Goal: Task Accomplishment & Management: Manage account settings

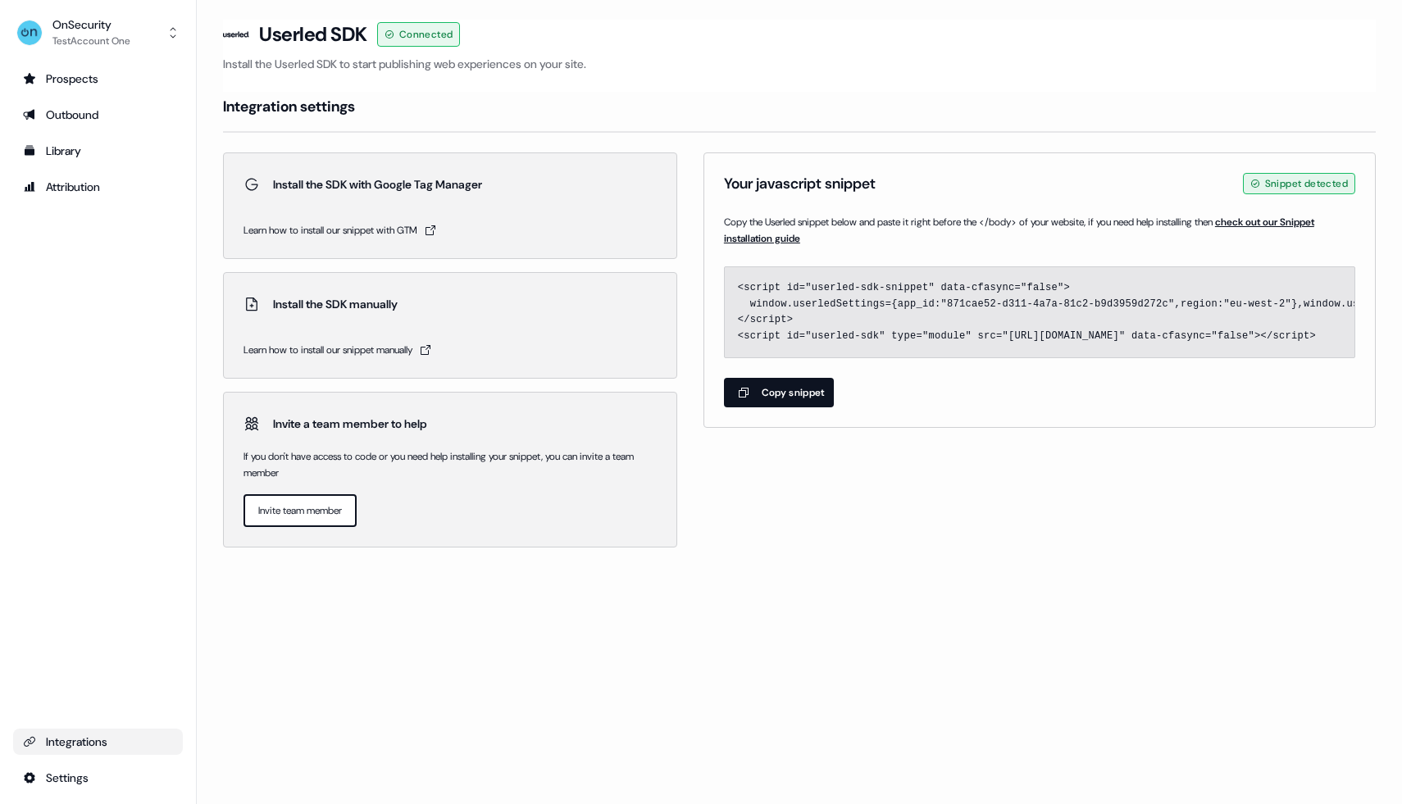
click at [68, 778] on html "For the best experience switch devices to a bigger screen. Go to [DOMAIN_NAME] …" at bounding box center [701, 402] width 1402 height 804
click at [218, 741] on div "Team" at bounding box center [258, 748] width 131 height 26
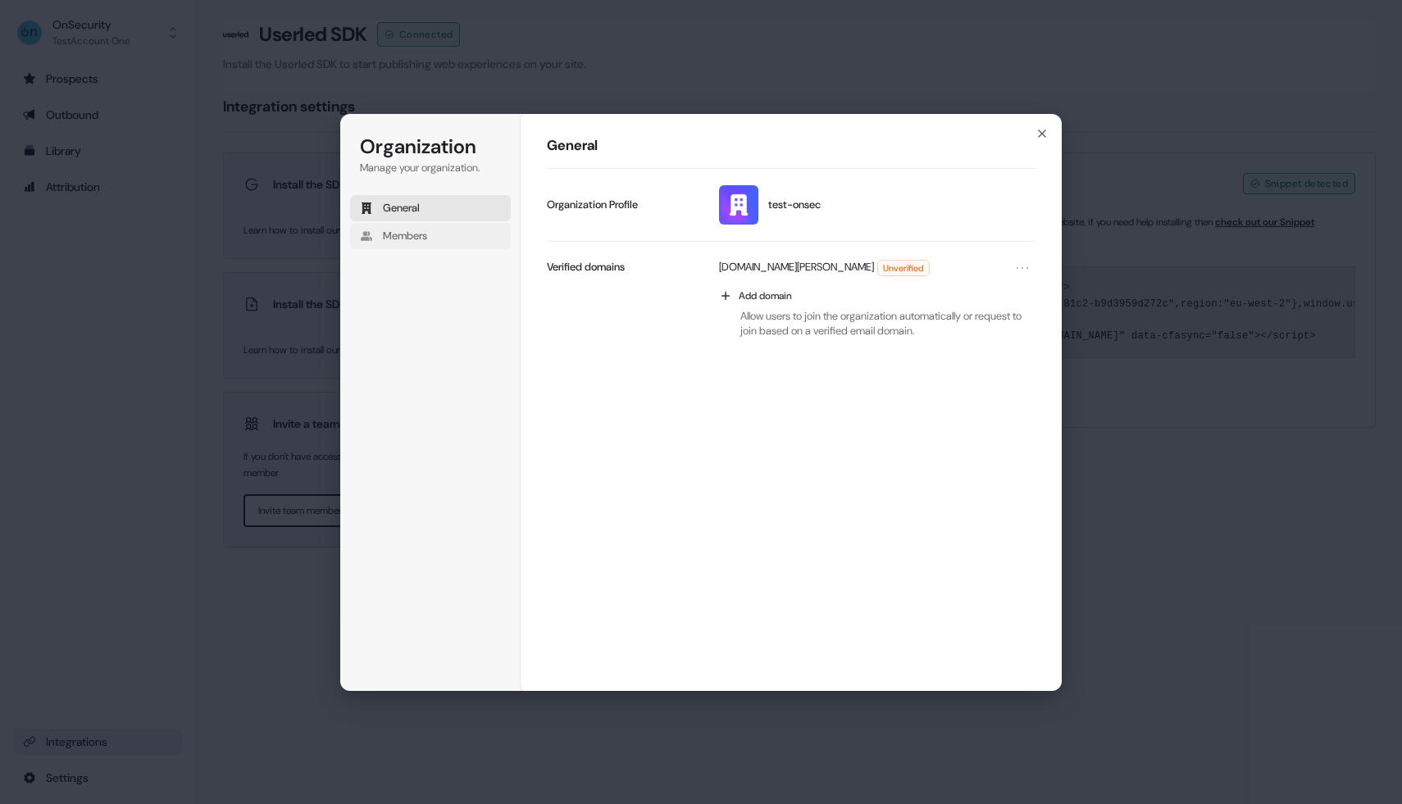
click at [427, 230] on span "Members" at bounding box center [405, 236] width 44 height 15
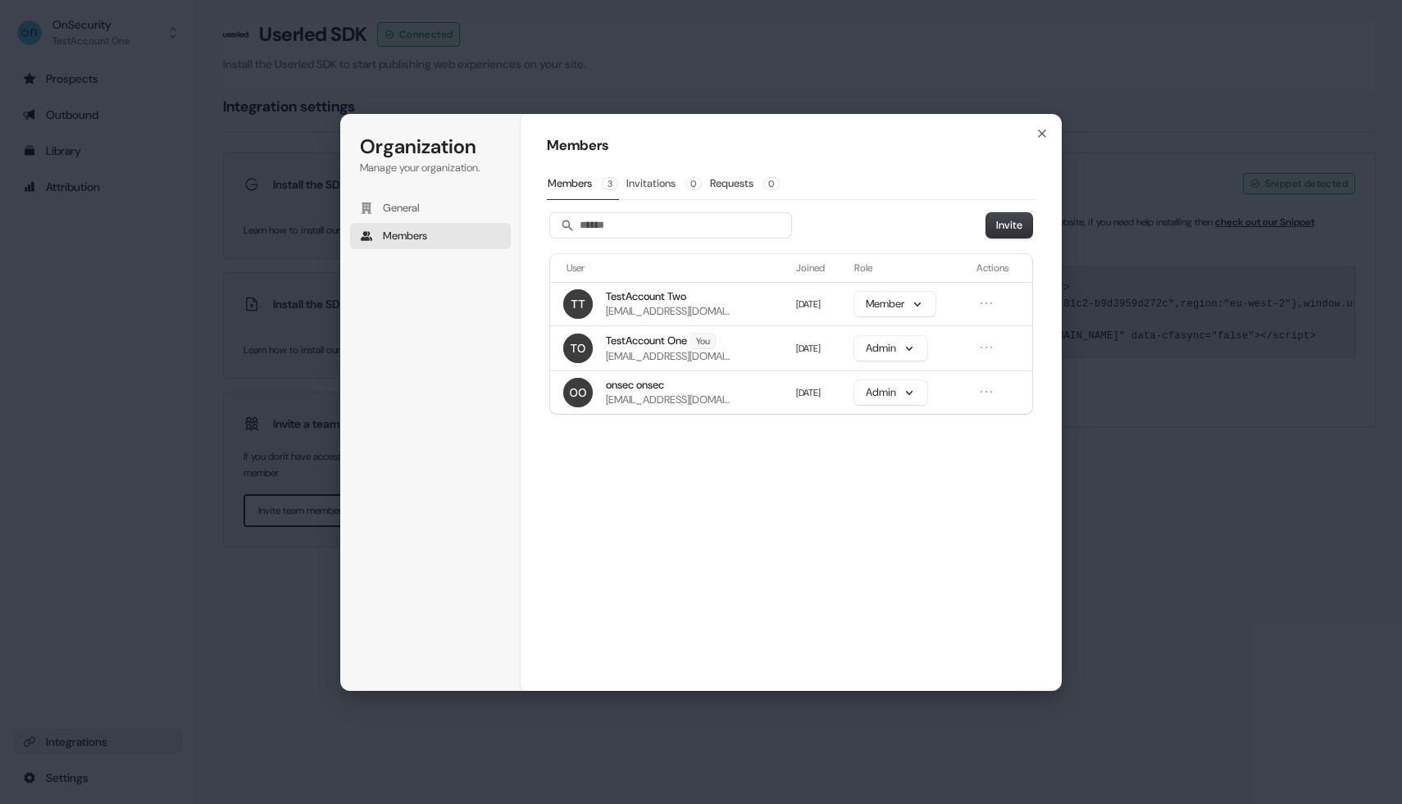
click at [642, 184] on button "Invitations 0" at bounding box center [663, 183] width 77 height 31
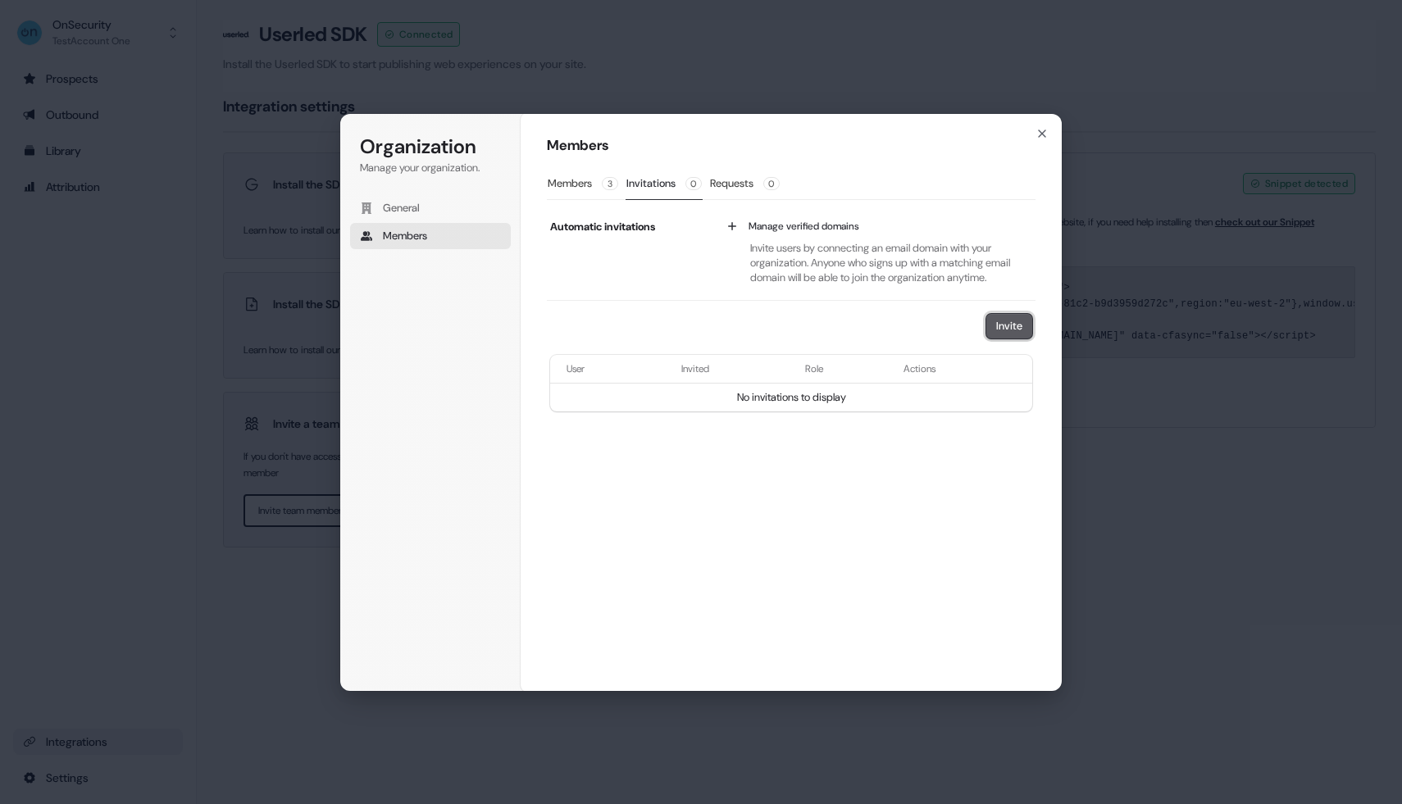
click at [996, 322] on button "Invite" at bounding box center [1009, 326] width 46 height 25
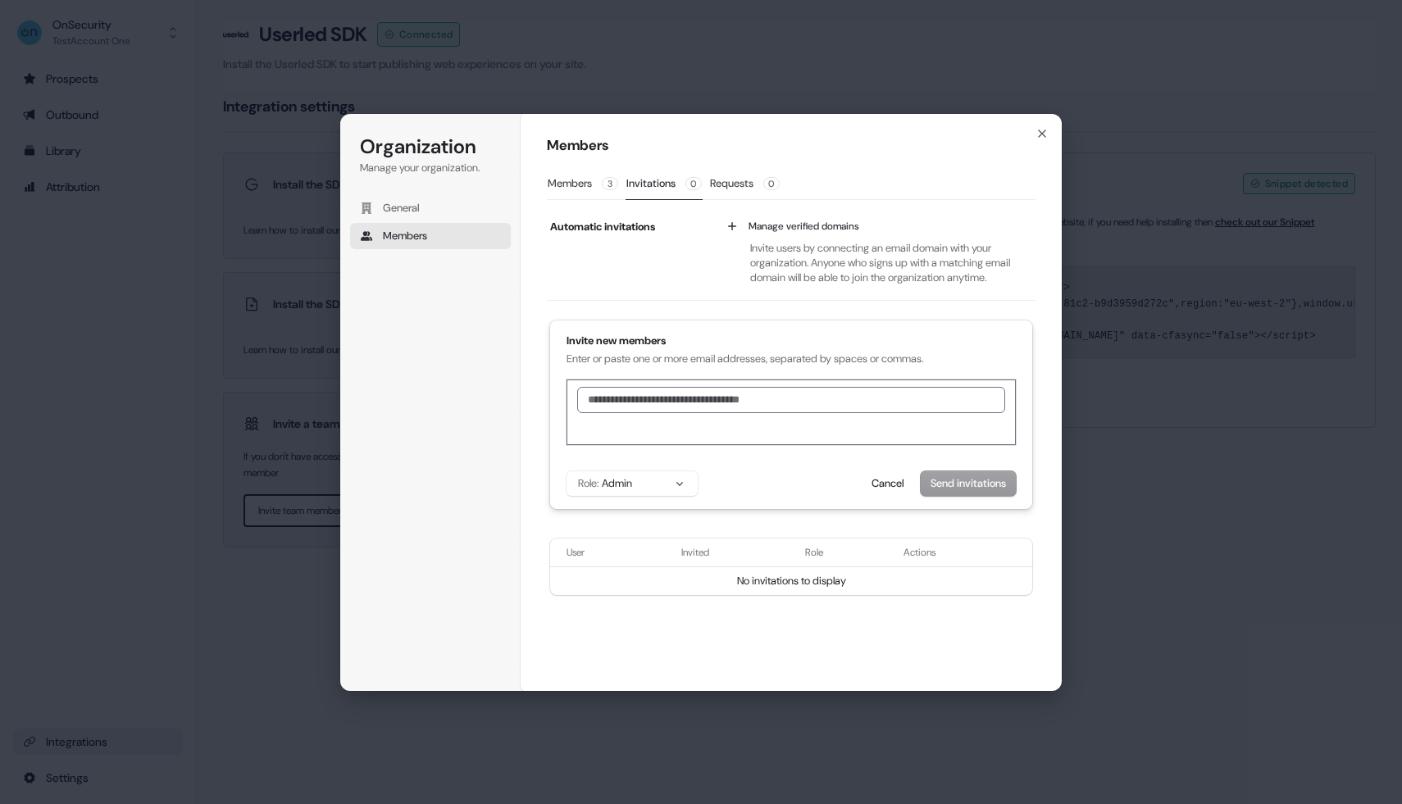
scroll to position [1, 0]
type input "**********"
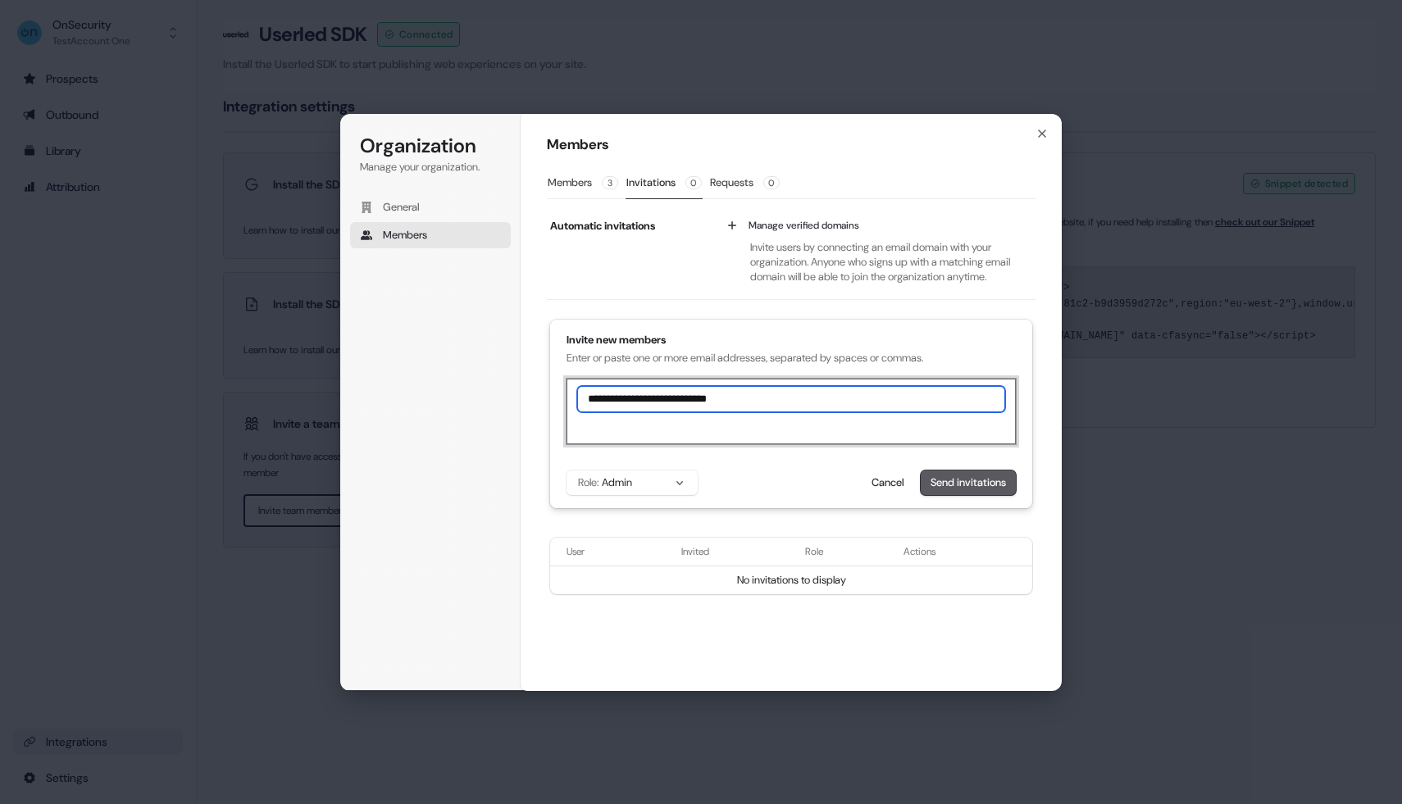
click at [975, 479] on button "Send invitations" at bounding box center [968, 483] width 95 height 25
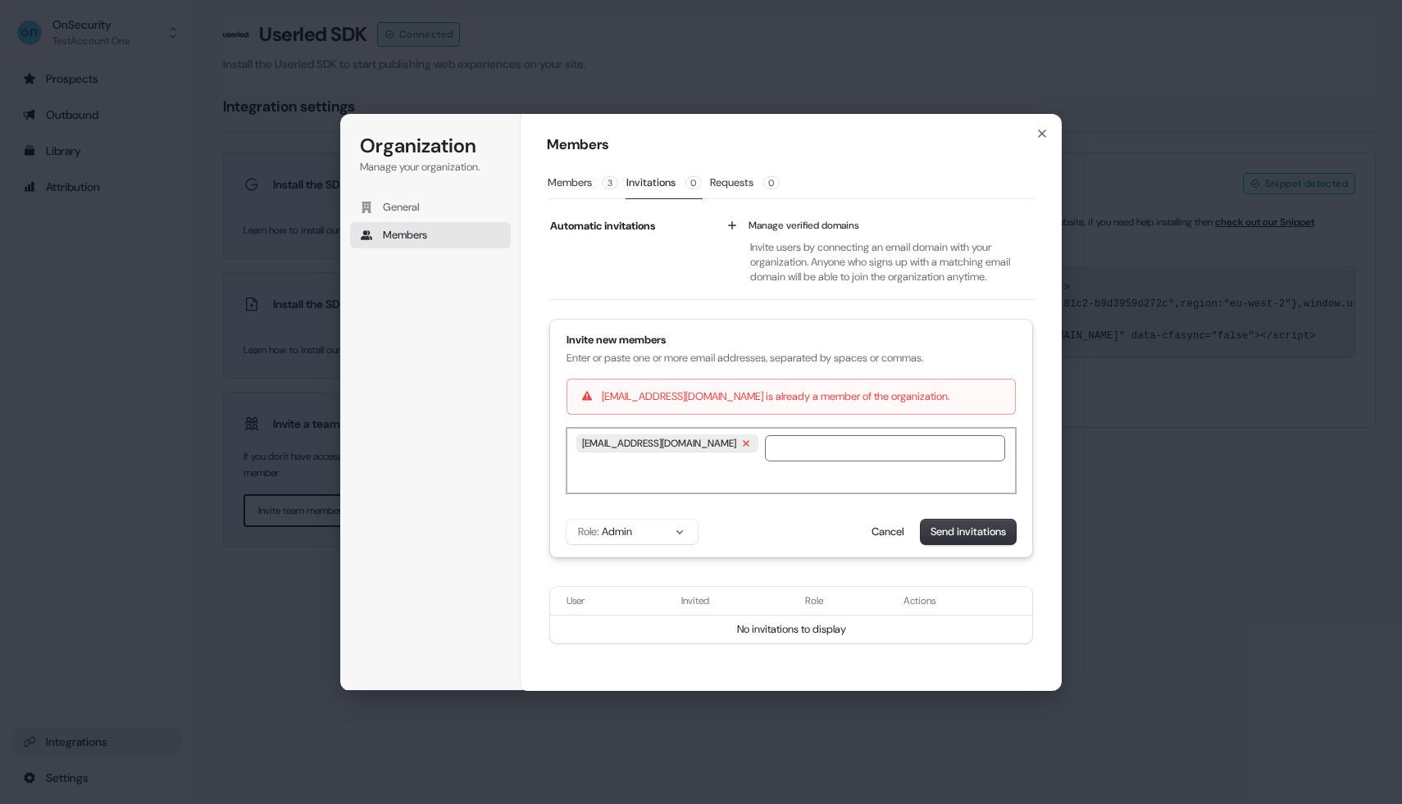
click at [748, 447] on div "[EMAIL_ADDRESS][DOMAIN_NAME]" at bounding box center [667, 443] width 180 height 16
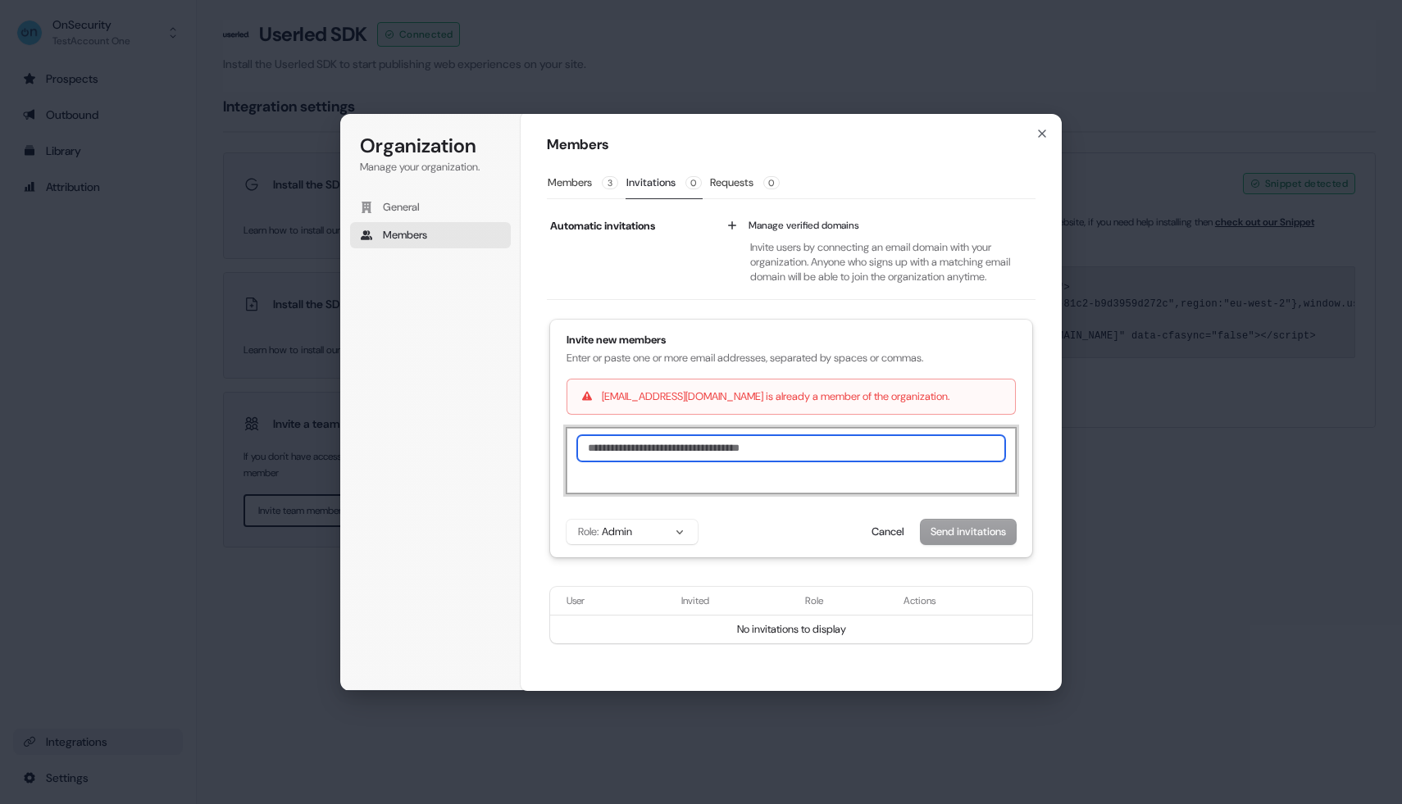
click at [775, 453] on input "text" at bounding box center [791, 448] width 428 height 26
type input "**********"
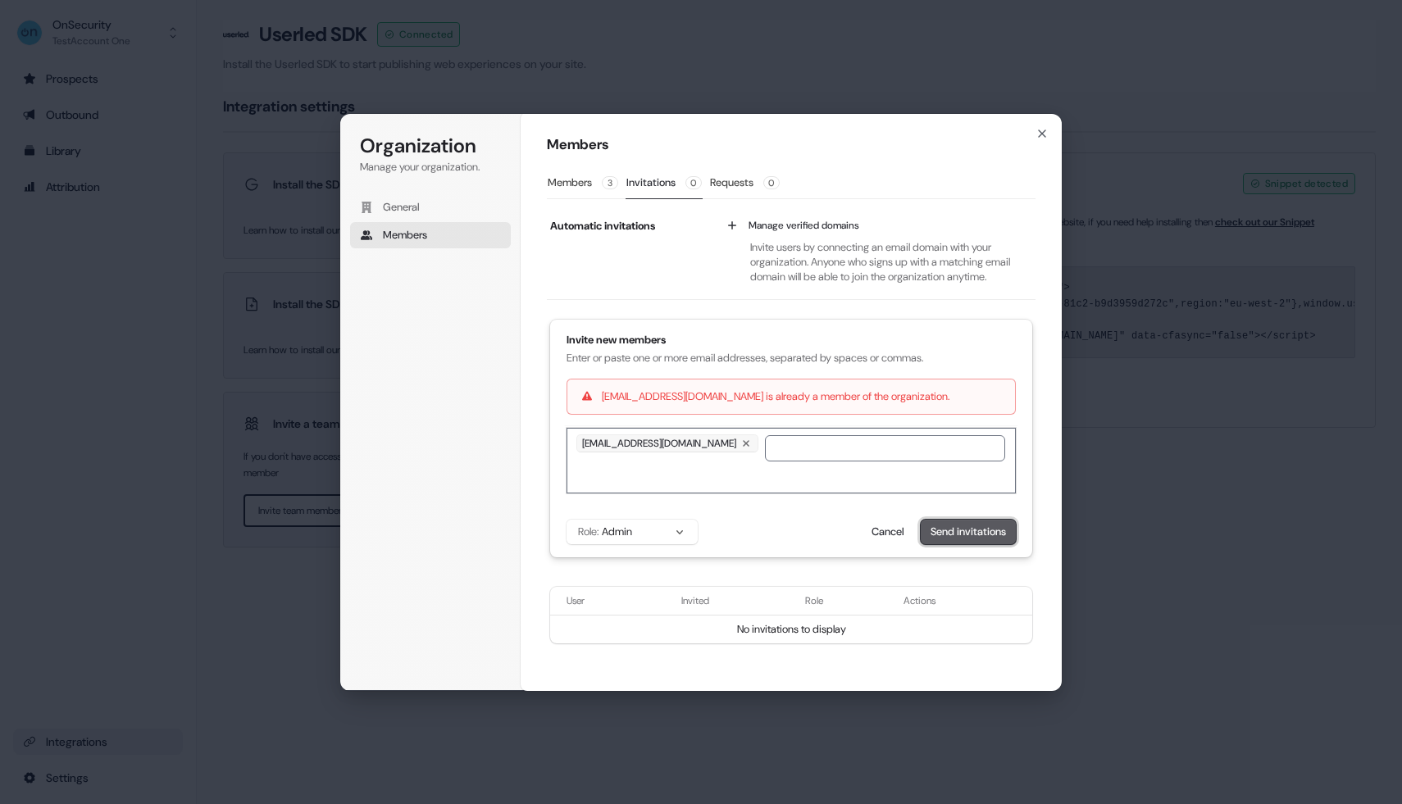
click at [930, 532] on button "Send invitations" at bounding box center [968, 532] width 95 height 25
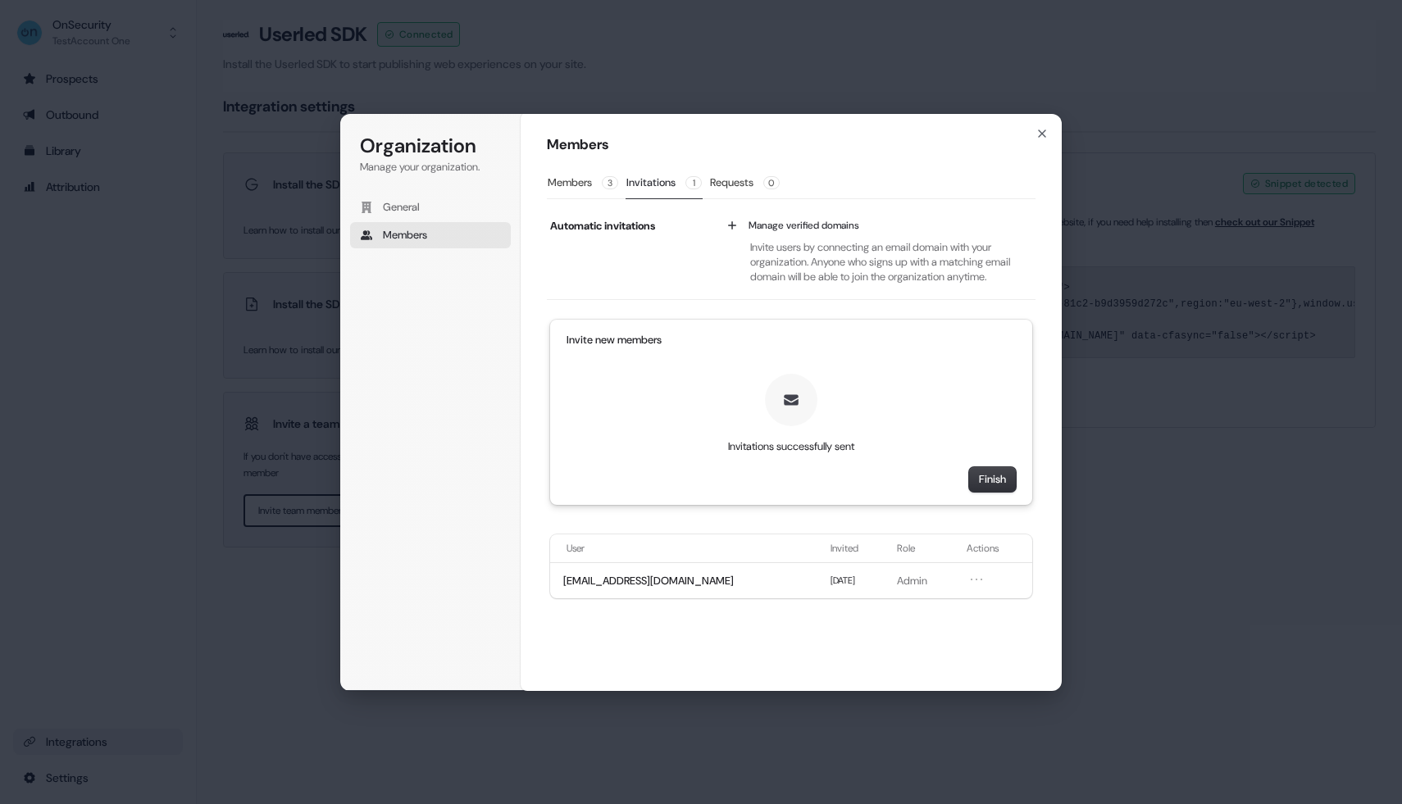
click at [692, 213] on div "Automatic invitations Manage verified domains Invite users by connecting an ema…" at bounding box center [791, 256] width 489 height 88
click at [729, 228] on icon at bounding box center [731, 225] width 13 height 13
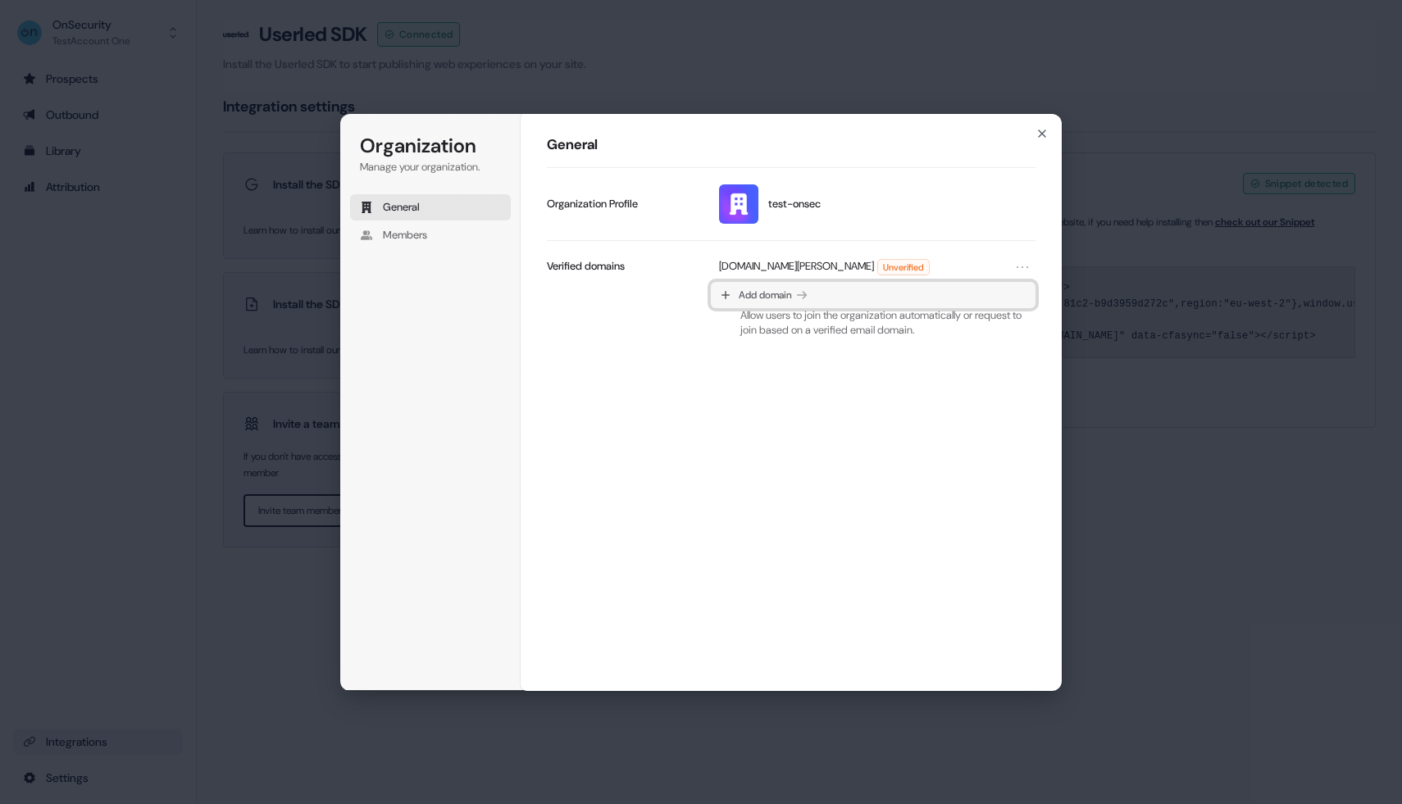
click at [735, 295] on button "Add domain" at bounding box center [873, 295] width 325 height 26
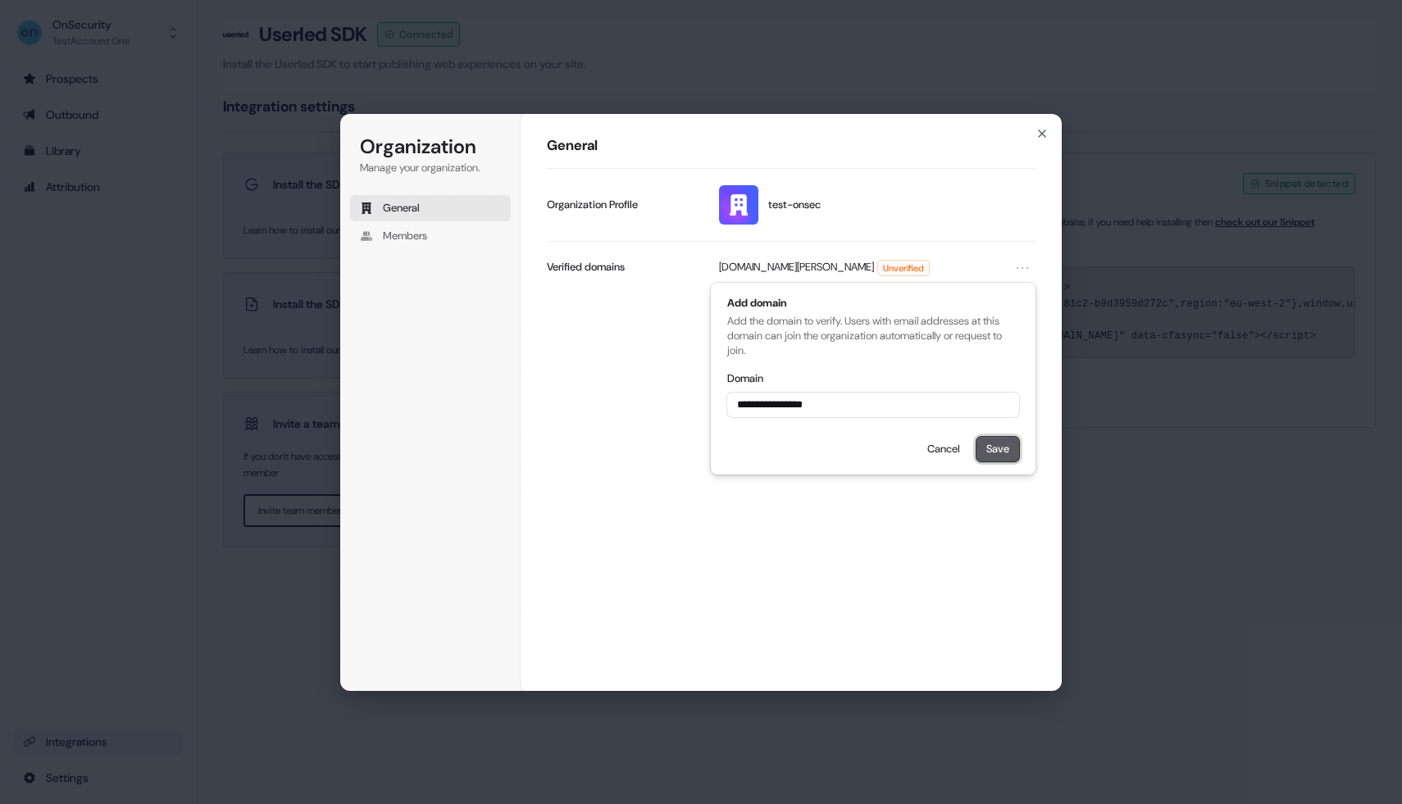
click at [996, 451] on button "Save" at bounding box center [997, 449] width 43 height 25
type input "**********"
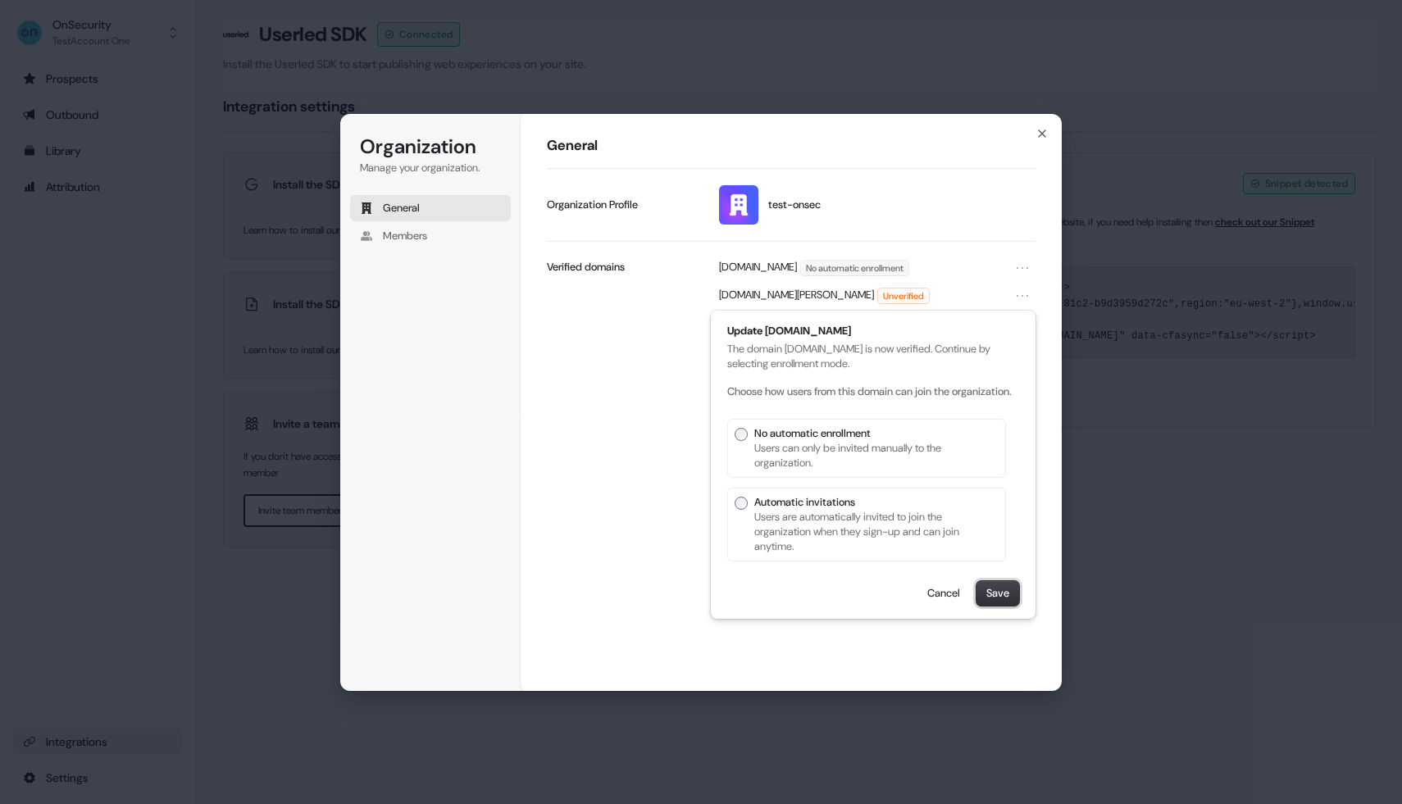
click at [1004, 606] on button "Save" at bounding box center [997, 593] width 43 height 25
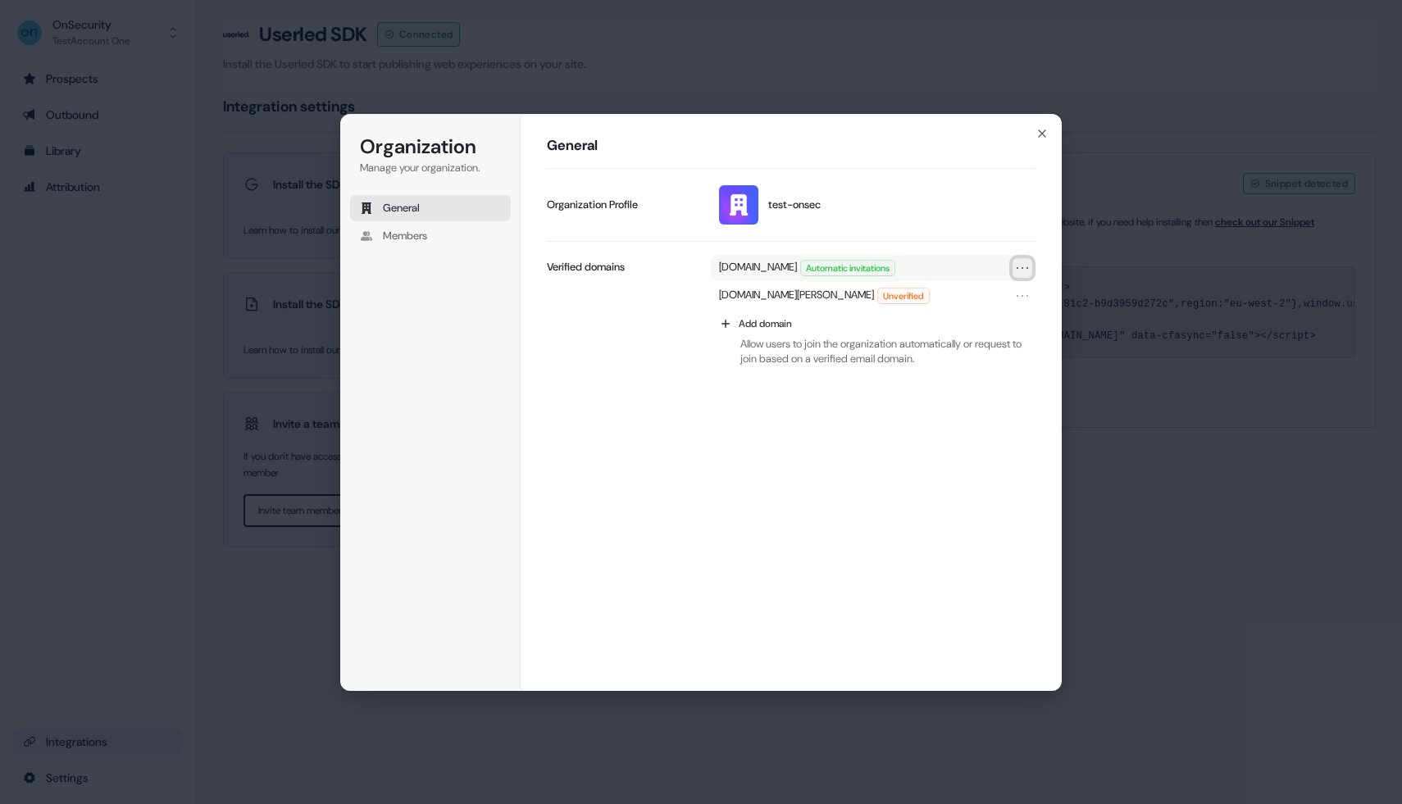
click at [1020, 271] on icon "Open menu" at bounding box center [1022, 268] width 16 height 16
click at [607, 434] on div "General test-onsec Update profile Organization Profile onsecurity.co.uk Automat…" at bounding box center [791, 402] width 541 height 579
click at [424, 238] on span "Members" at bounding box center [405, 236] width 44 height 15
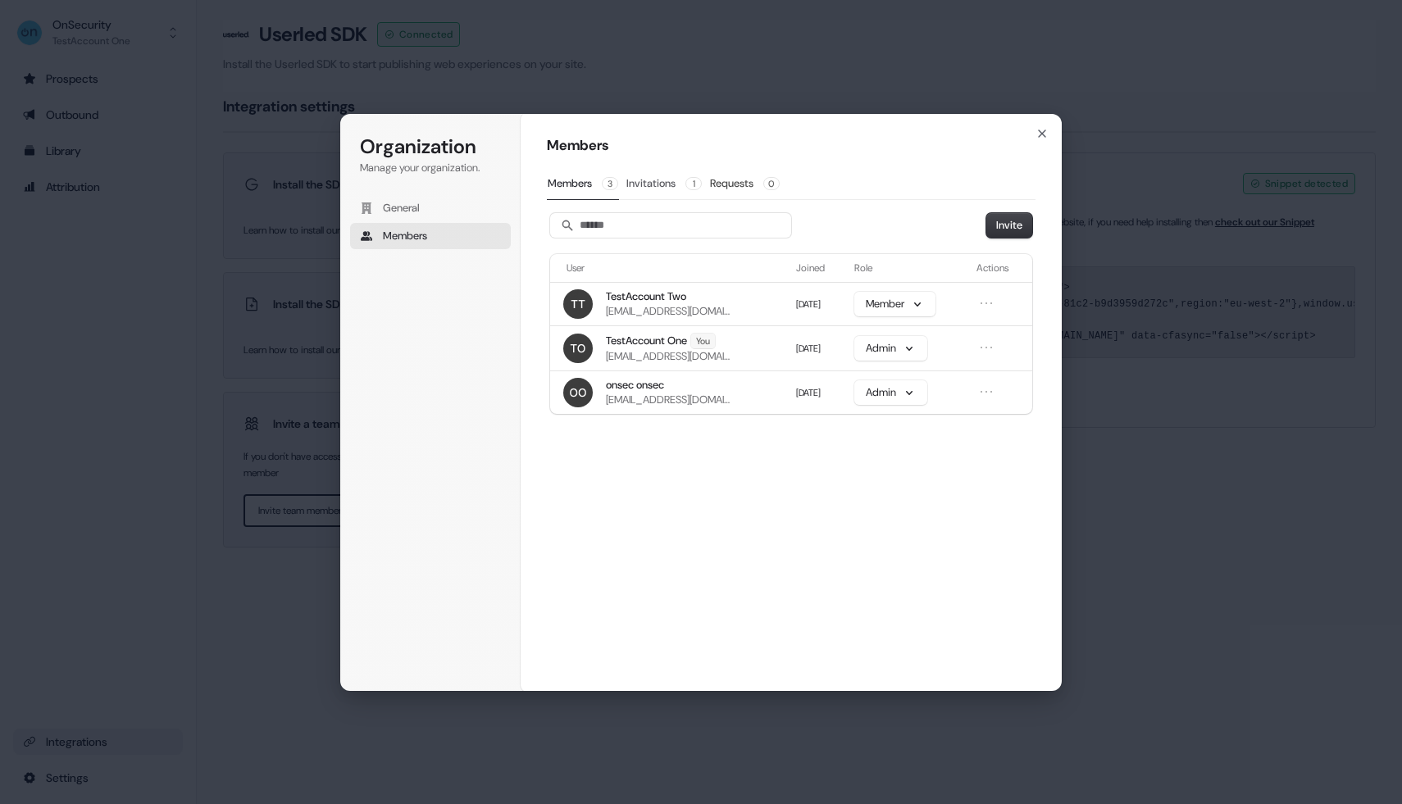
click at [638, 191] on button "Invitations 1" at bounding box center [663, 183] width 77 height 31
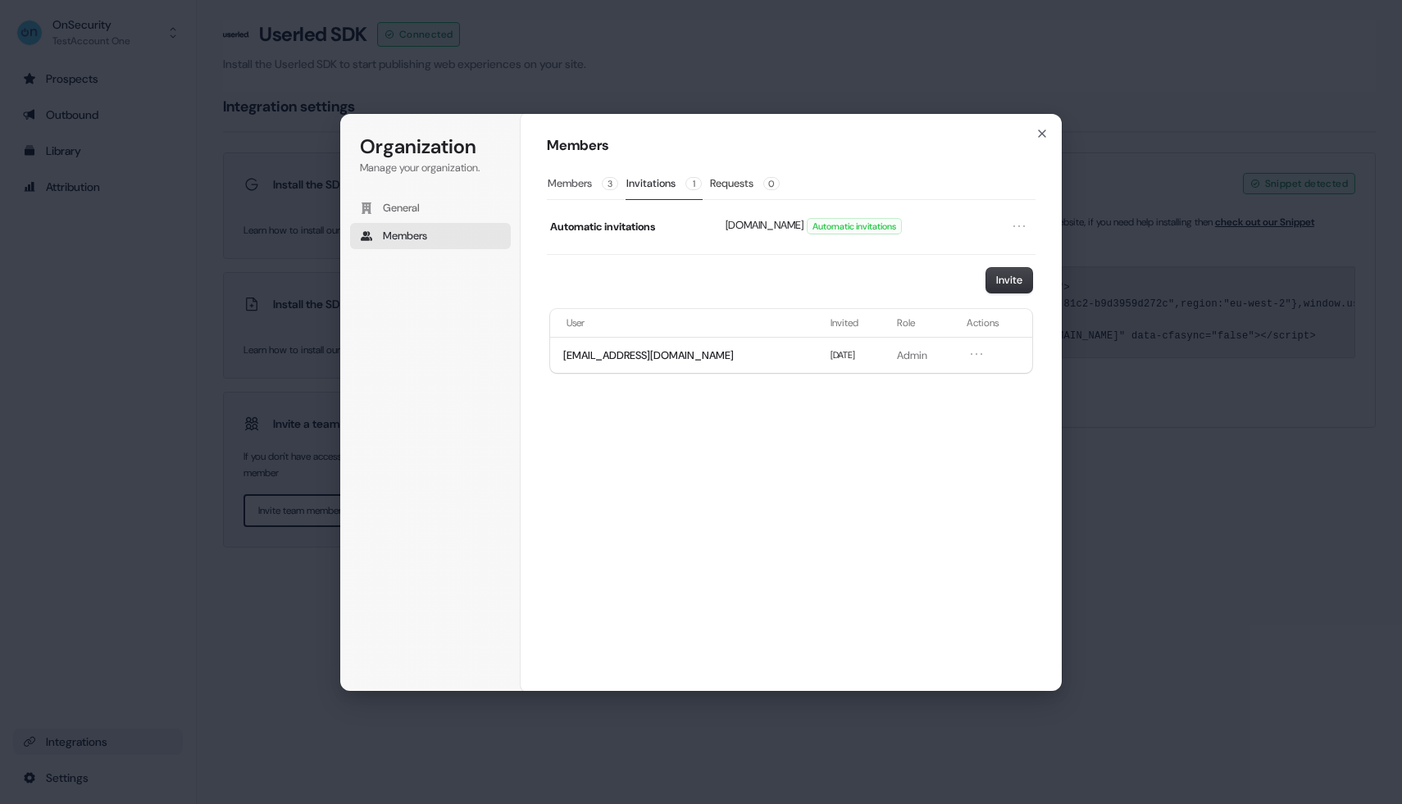
click at [592, 190] on button "Members 3" at bounding box center [583, 183] width 72 height 31
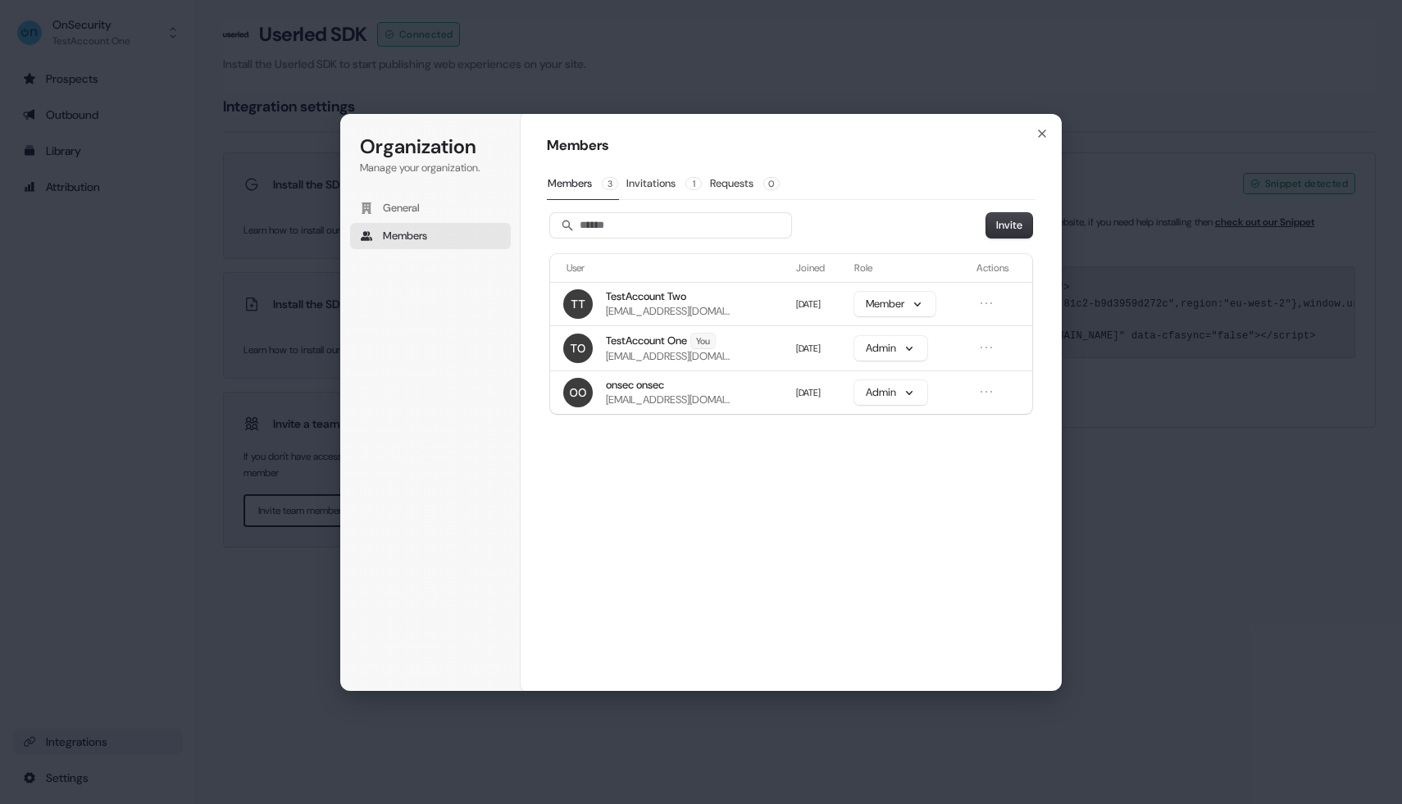
click at [642, 70] on div "Organization Manage your organization. General Members Organization Members Mem…" at bounding box center [701, 402] width 1402 height 804
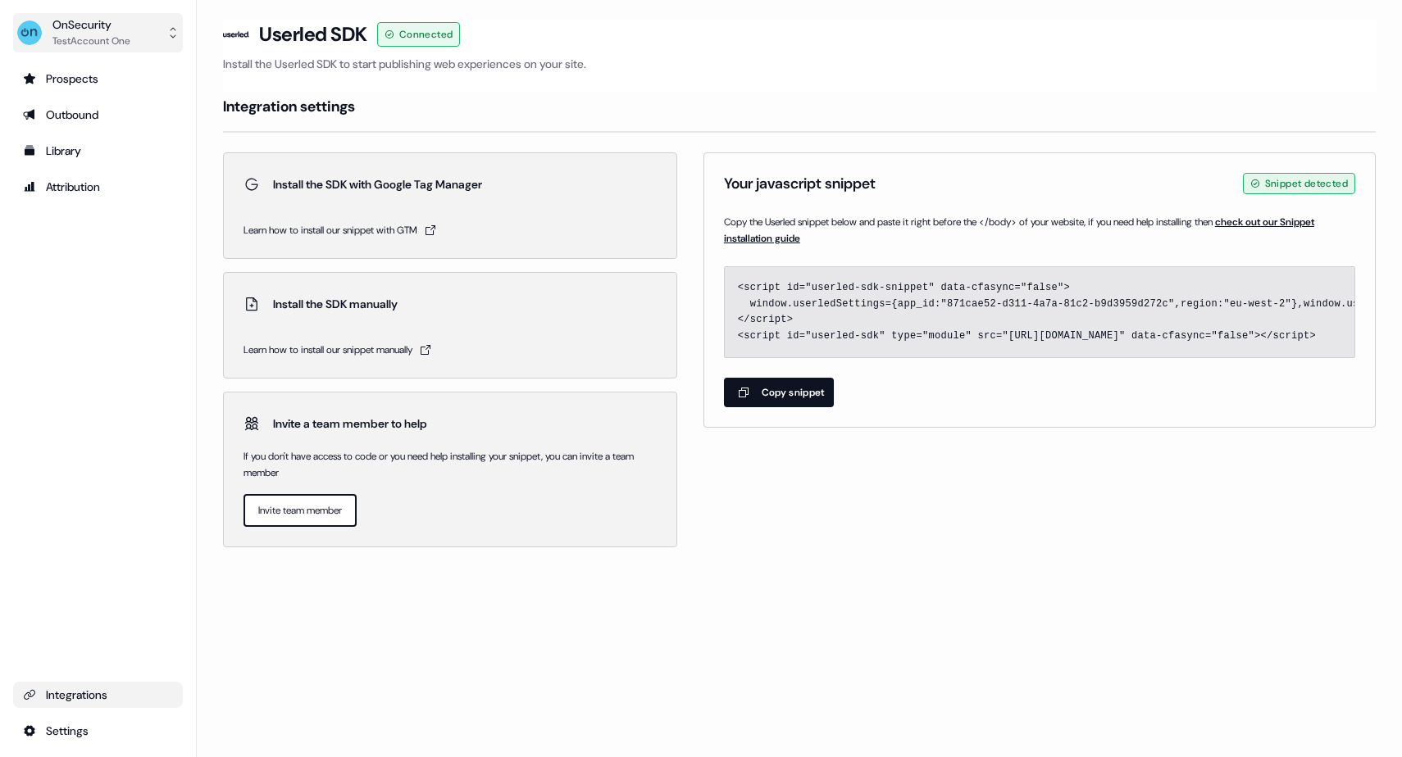
click at [82, 26] on div "OnSecurity" at bounding box center [91, 24] width 78 height 16
click at [94, 731] on div "OnSecurity TestAccount One Help documentation Feedback Logout Prospects Outboun…" at bounding box center [98, 378] width 197 height 757
click at [60, 732] on html "For the best experience switch devices to a bigger screen. Go to [DOMAIN_NAME] …" at bounding box center [701, 378] width 1402 height 757
click at [237, 725] on div "Profile" at bounding box center [258, 728] width 131 height 26
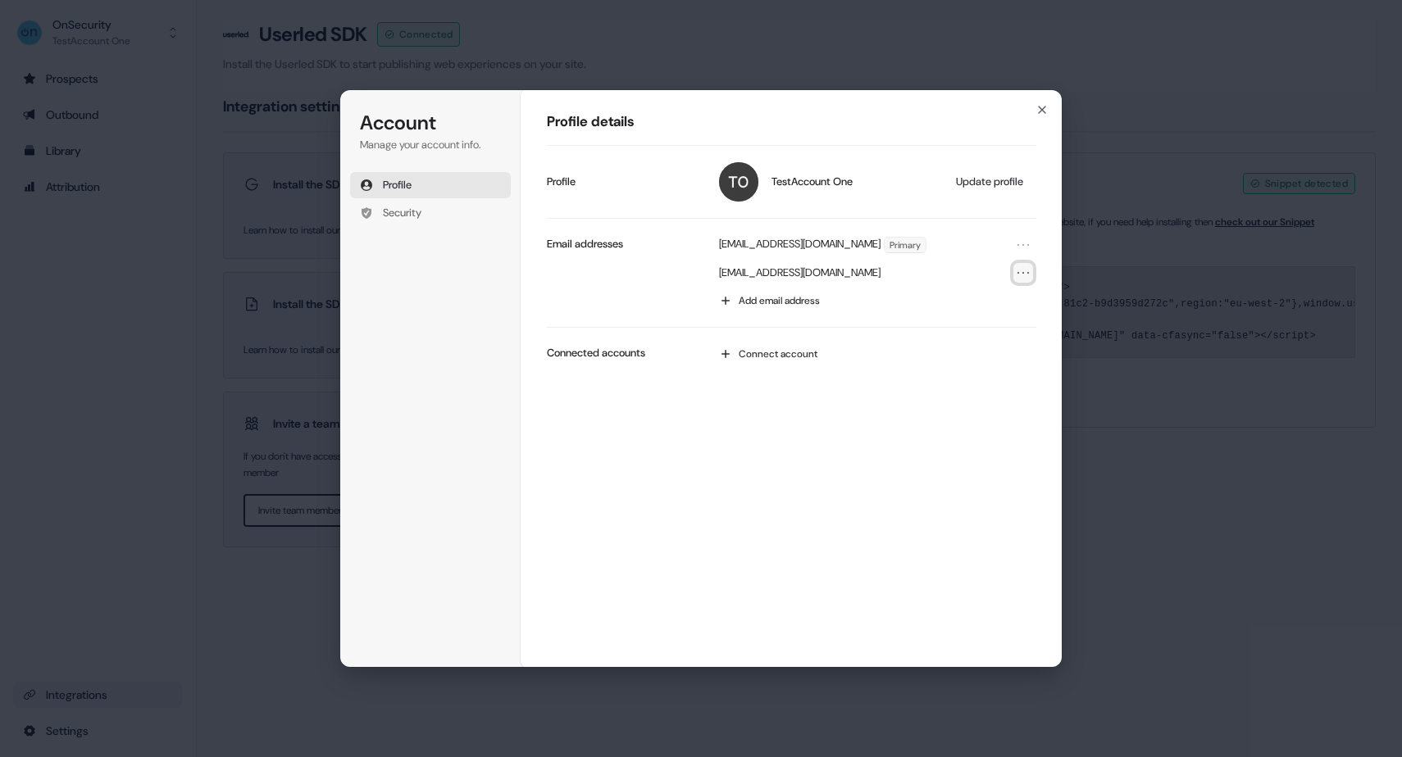
click at [1017, 272] on icon "Open menu" at bounding box center [1023, 273] width 16 height 16
click at [999, 322] on button "Remove email" at bounding box center [982, 324] width 87 height 21
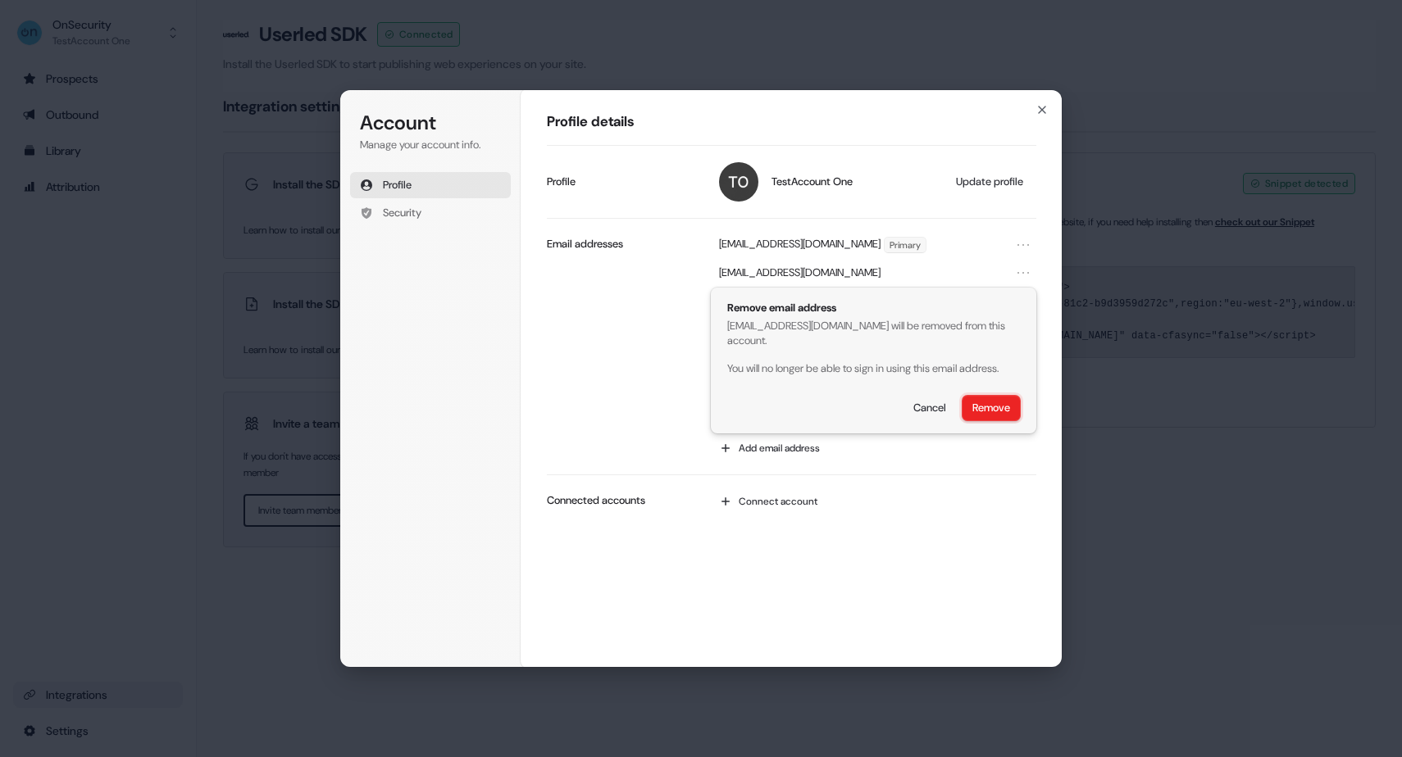
click at [982, 421] on button "Remove" at bounding box center [990, 408] width 57 height 25
